Goal: Information Seeking & Learning: Learn about a topic

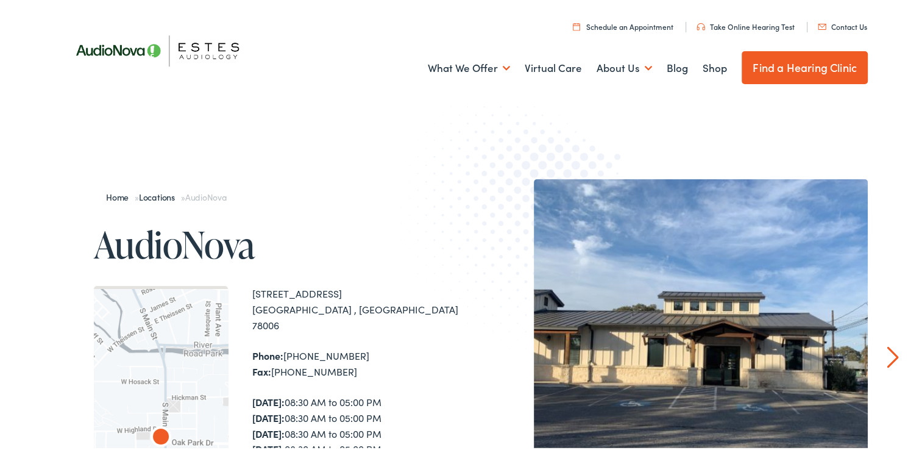
scroll to position [129, 0]
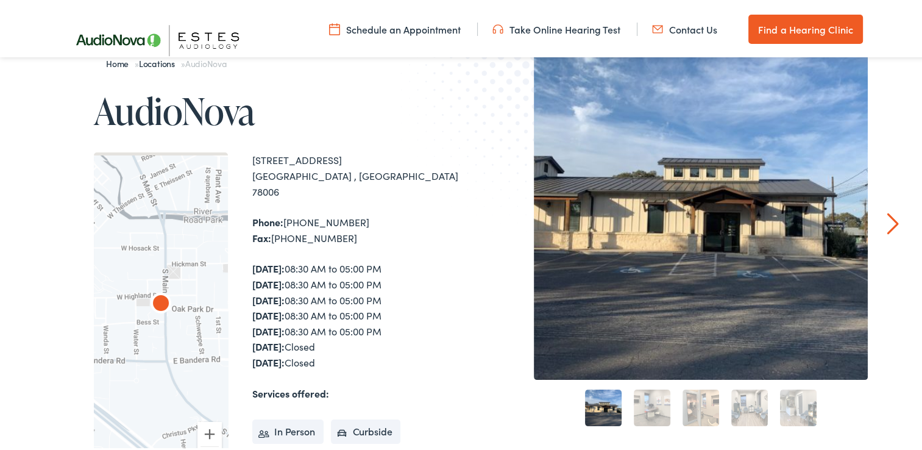
click at [419, 30] on link "Schedule an Appointment" at bounding box center [395, 26] width 132 height 13
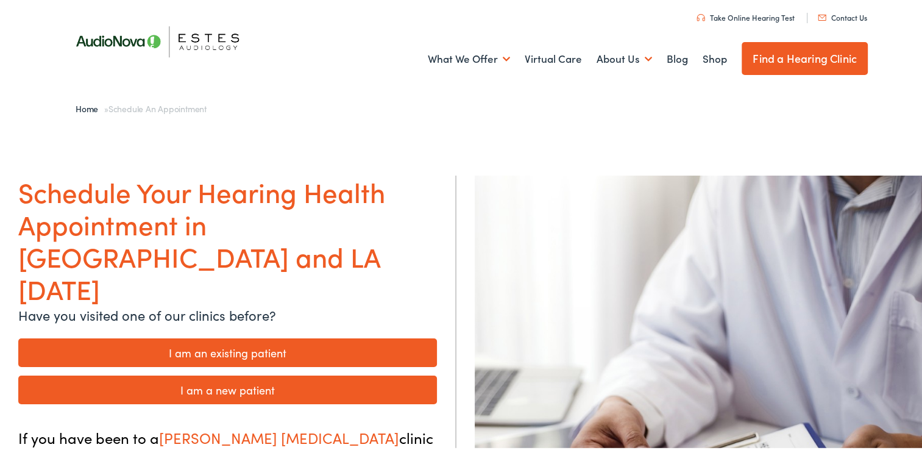
scroll to position [9, 0]
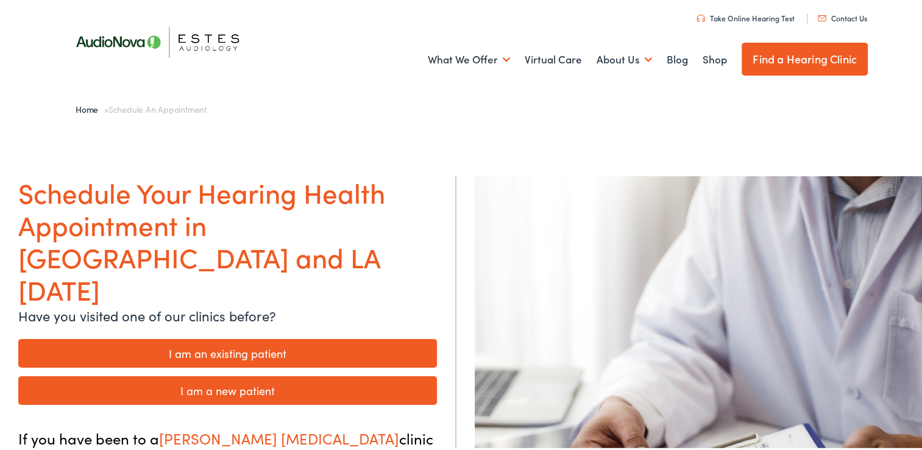
click at [713, 14] on link "Take Online Hearing Test" at bounding box center [746, 15] width 98 height 10
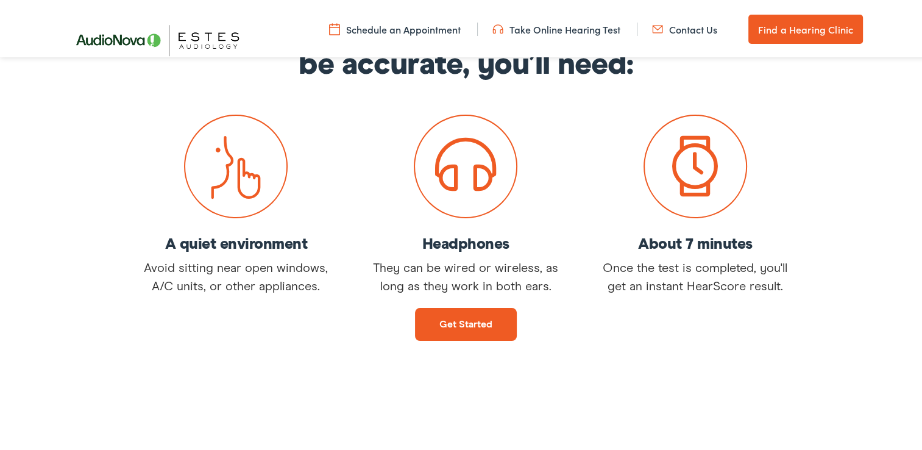
scroll to position [202, 0]
click at [751, 298] on div "Get started" at bounding box center [465, 315] width 931 height 45
click at [841, 135] on div "A quiet environment Avoid sitting near open windows, A/C units, or other applia…" at bounding box center [465, 200] width 931 height 186
